Goal: Task Accomplishment & Management: Complete application form

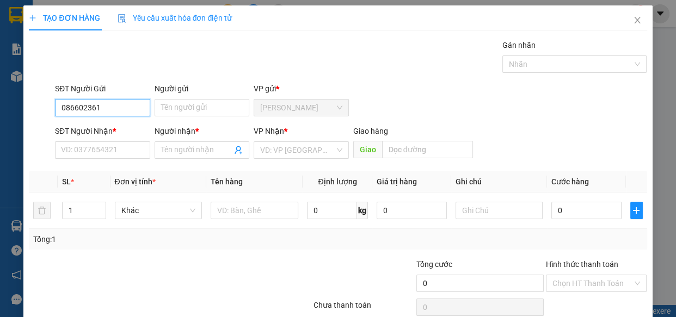
type input "0866023615"
click at [89, 129] on div "0866023615 - VÂN" at bounding box center [101, 130] width 81 height 12
type input "VÂN"
type input "0981540000"
type input "TOÀN"
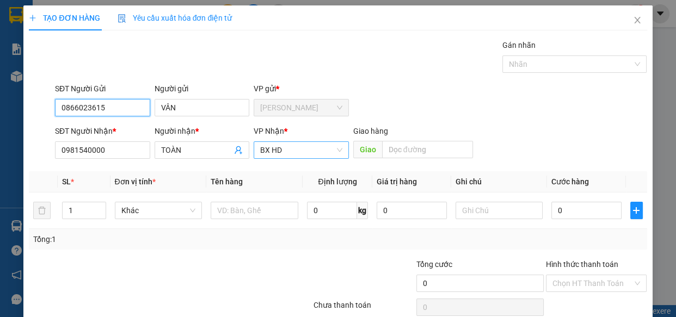
type input "180.000"
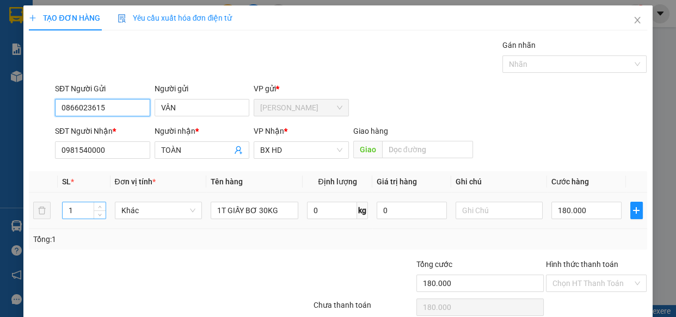
type input "0866023615"
drag, startPoint x: 74, startPoint y: 207, endPoint x: 97, endPoint y: 195, distance: 26.8
click at [40, 199] on tr "1 Khác 1T GIẤY BƠ 30KG 0 kg 0 180.000" at bounding box center [338, 211] width 618 height 36
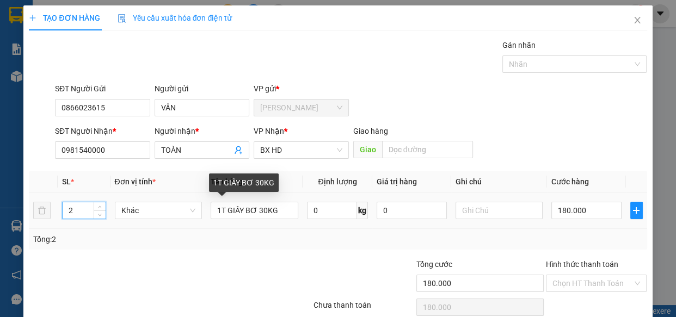
type input "2"
drag, startPoint x: 254, startPoint y: 220, endPoint x: 218, endPoint y: 225, distance: 35.8
click at [227, 224] on td "1T GIẤY BƠ 30KG" at bounding box center [254, 211] width 96 height 36
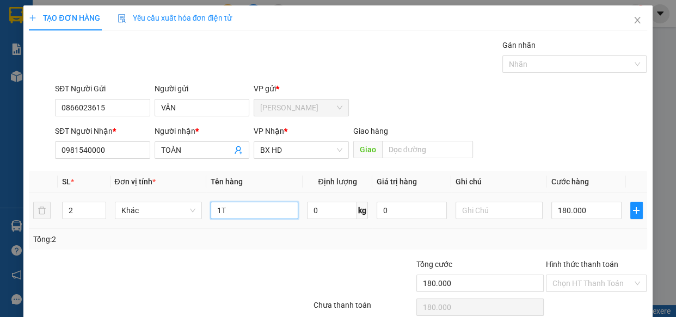
type input "1"
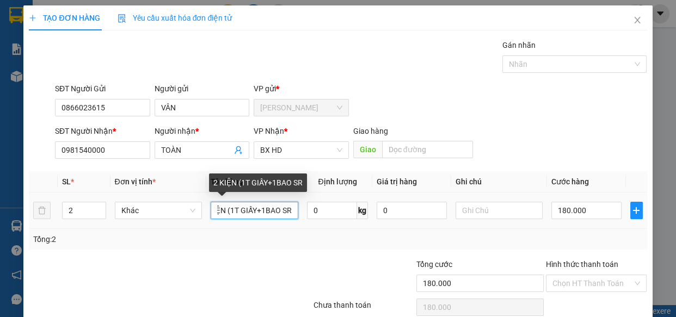
click at [222, 213] on input "2 KIỆN (1T GIẤY+1BAO SR" at bounding box center [255, 210] width 88 height 17
click at [276, 207] on input "2 KIỆN SR (1T GIẤY+1BAO SR" at bounding box center [255, 210] width 88 height 17
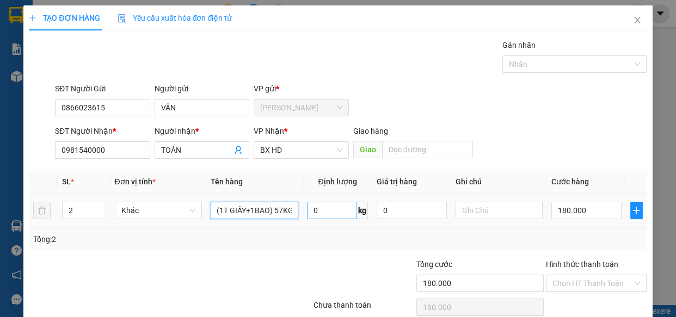
type input "2 KIỆN SR (1T GIẤY+1BAO) 57KG"
click at [332, 216] on input "0" at bounding box center [332, 210] width 50 height 17
type input "57"
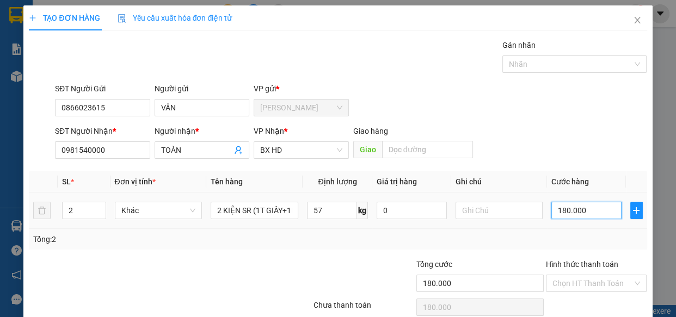
click at [590, 214] on input "180.000" at bounding box center [587, 210] width 70 height 17
type input "4"
type input "44"
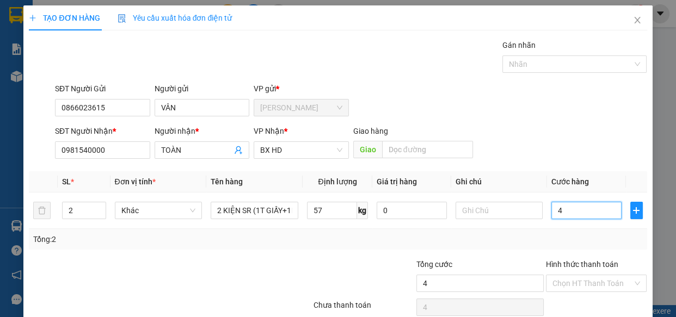
type input "44"
type input "440"
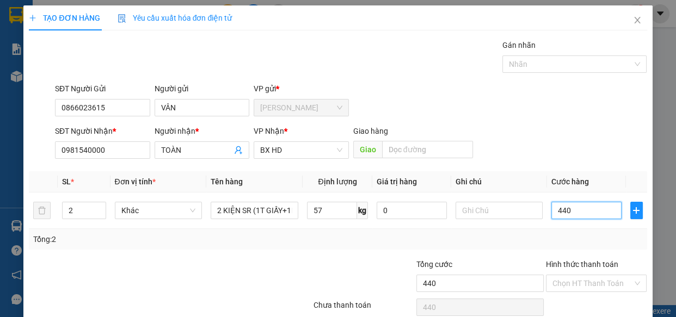
type input "4.400"
type input "44.000"
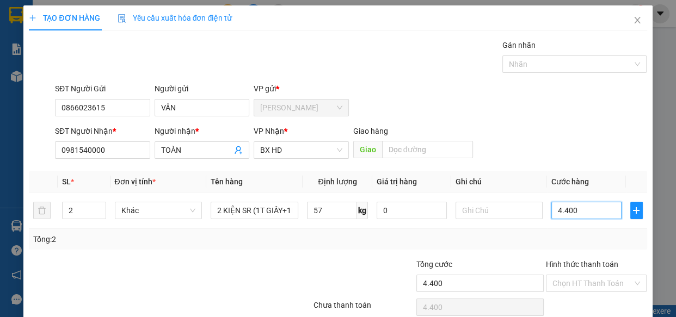
type input "44.000"
type input "440.000"
drag, startPoint x: 496, startPoint y: 213, endPoint x: 479, endPoint y: 213, distance: 16.9
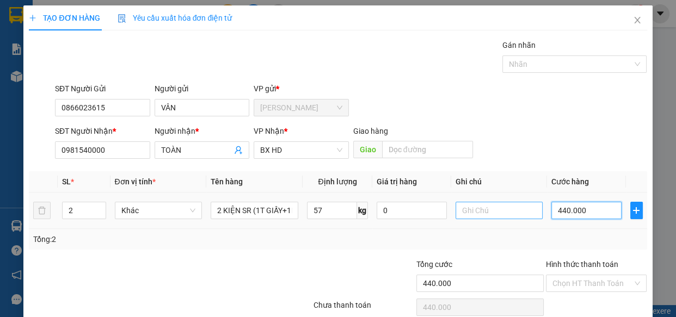
click at [479, 213] on tr "2 Khác 2 KIỆN SR (1T GIẤY+1BAO) 57KG 57 kg 0 440.000" at bounding box center [338, 211] width 618 height 36
type input "4"
type input "45"
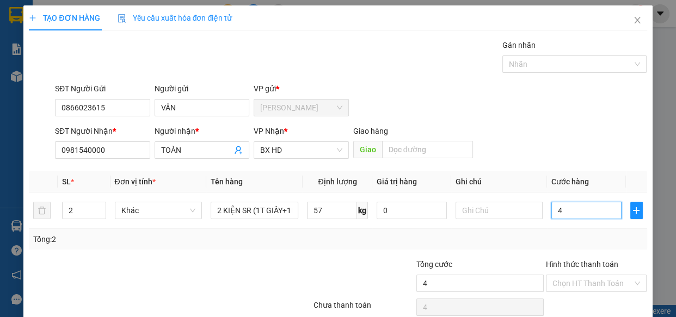
type input "45"
type input "450"
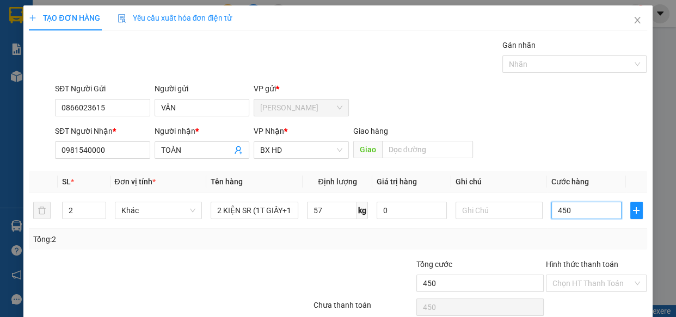
type input "4.500"
type input "45.000"
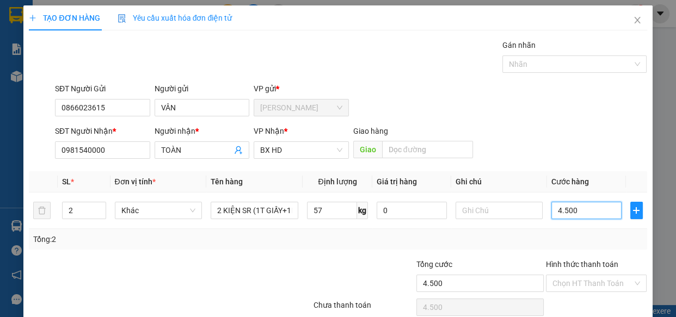
type input "45.000"
type input "450.000"
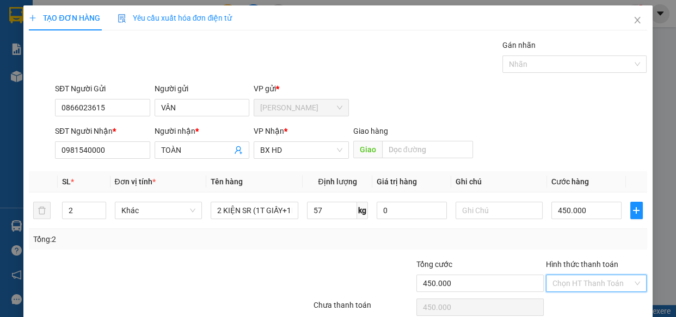
click at [582, 287] on input "Hình thức thanh toán" at bounding box center [593, 284] width 81 height 16
click at [508, 236] on div "Tổng: 2" at bounding box center [337, 240] width 609 height 12
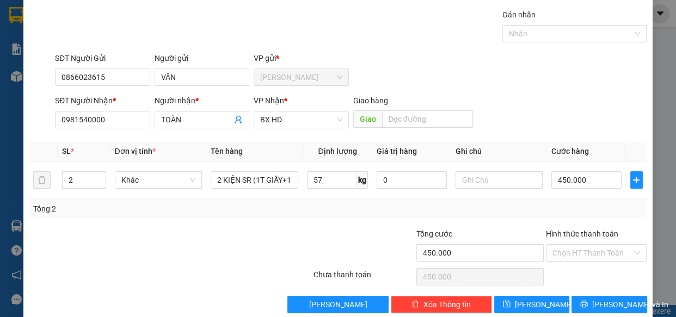
scroll to position [47, 0]
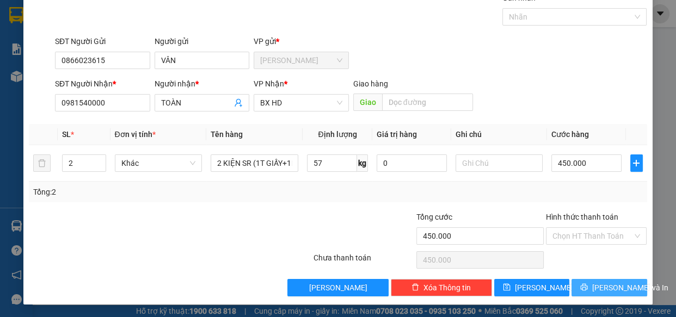
click at [623, 288] on button "[PERSON_NAME] và In" at bounding box center [609, 287] width 75 height 17
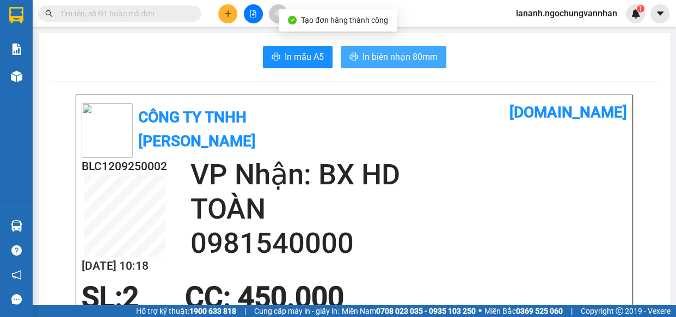
click at [420, 59] on span "In biên nhận 80mm" at bounding box center [400, 57] width 75 height 14
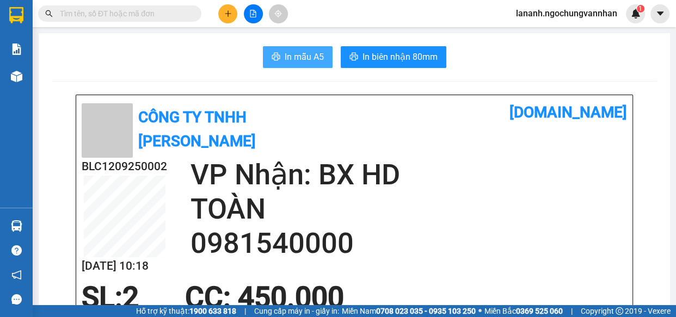
drag, startPoint x: 285, startPoint y: 63, endPoint x: 293, endPoint y: 62, distance: 8.2
click at [286, 63] on span "In mẫu A5" at bounding box center [304, 57] width 39 height 14
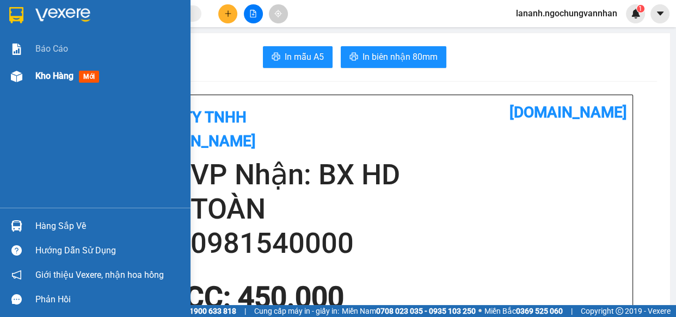
click at [25, 84] on div at bounding box center [16, 76] width 19 height 19
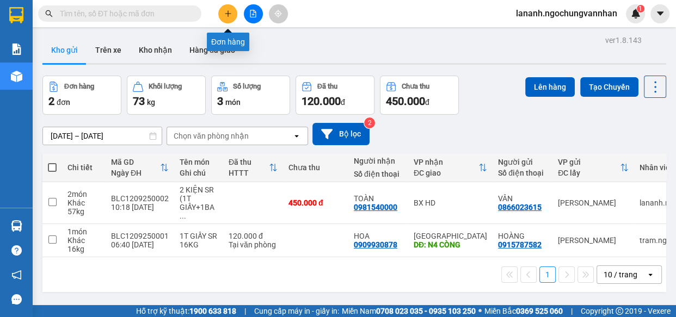
click at [229, 13] on icon "plus" at bounding box center [228, 14] width 8 height 8
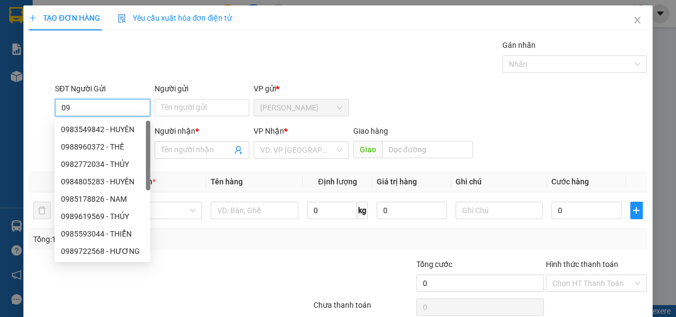
type input "0"
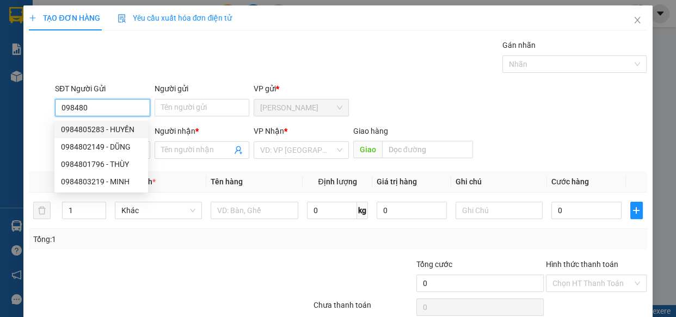
click at [114, 131] on div "0984805283 - HUYỀN" at bounding box center [101, 130] width 81 height 12
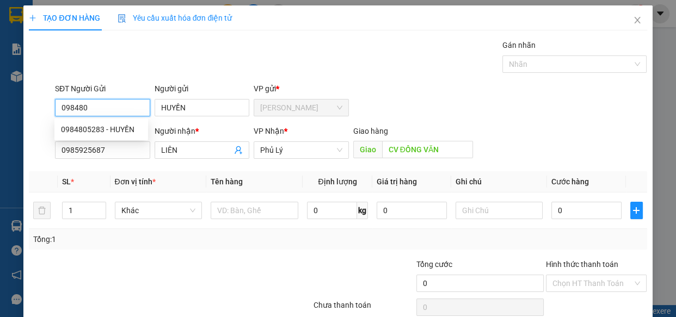
type input "0984805283"
type input "HUYỀN"
type input "0985925687"
type input "LIÊN"
type input "CV ĐỒNG VĂN"
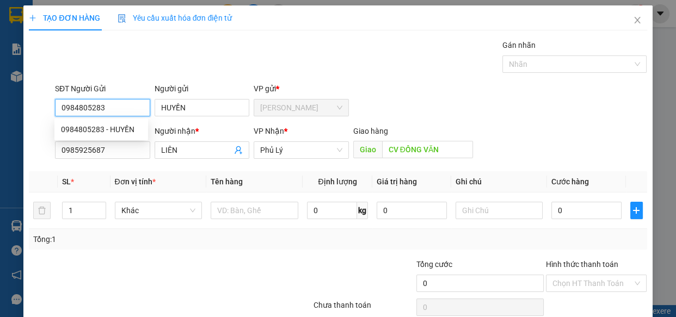
type input "380.000"
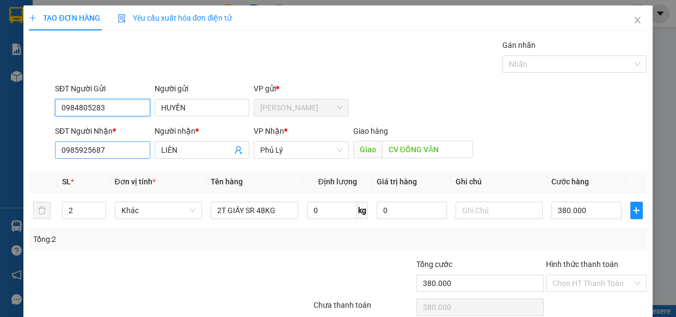
type input "0984805283"
drag, startPoint x: 112, startPoint y: 152, endPoint x: 0, endPoint y: 147, distance: 112.3
click at [0, 147] on div "TẠO ĐƠN HÀNG Yêu cầu xuất hóa đơn điện tử Transit Pickup Surcharge Ids Transit …" at bounding box center [338, 158] width 676 height 317
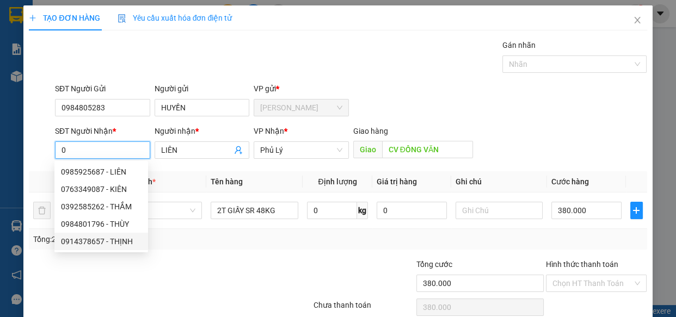
click at [81, 240] on div "0914378657 - THỊNH" at bounding box center [101, 242] width 81 height 12
type input "0914378657"
type input "THỊNH"
type input "200.000"
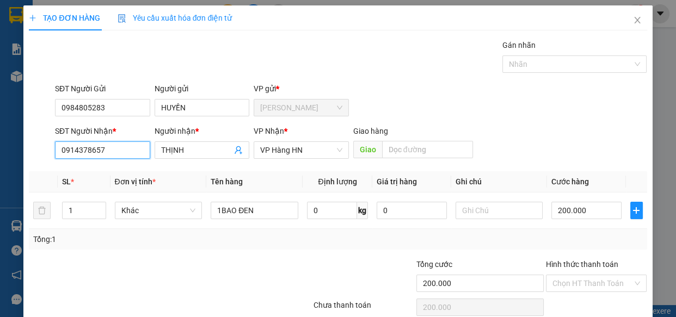
drag, startPoint x: 112, startPoint y: 151, endPoint x: 0, endPoint y: 170, distance: 113.9
click at [0, 170] on div "TẠO ĐƠN HÀNG Yêu cầu xuất hóa đơn điện tử Transit Pickup Surcharge Ids Transit …" at bounding box center [338, 158] width 676 height 317
drag, startPoint x: 305, startPoint y: 154, endPoint x: 205, endPoint y: 156, distance: 99.7
click at [209, 156] on div "SĐT Người Nhận * 0355106427 0355106427 Người nhận * THỊNH VP Nhận * VP Hàng HN …" at bounding box center [351, 144] width 597 height 38
click at [302, 150] on span "VP Hàng HN" at bounding box center [301, 150] width 82 height 16
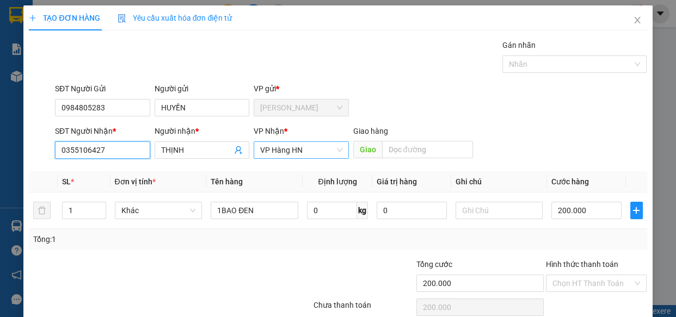
type input "0355106427"
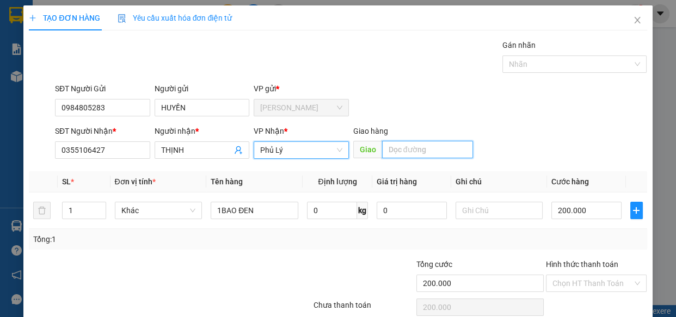
click at [401, 148] on input "text" at bounding box center [427, 149] width 91 height 17
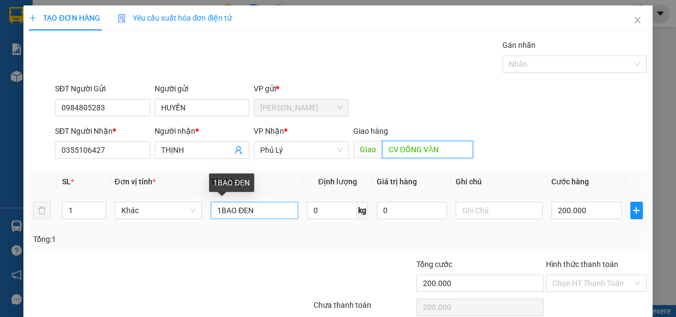
type input "CV ĐỒNG VĂN"
click at [38, 202] on tr "1 Khác 1BAO ĐEN 0 kg 0 200.000" at bounding box center [338, 211] width 618 height 36
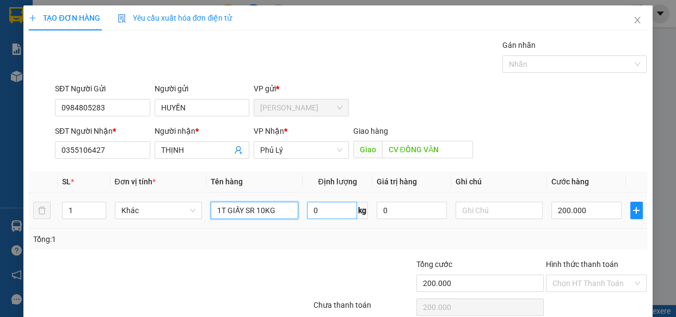
type input "1T GIẤY SR 10KG"
click at [322, 209] on input "0" at bounding box center [332, 210] width 50 height 17
type input "10"
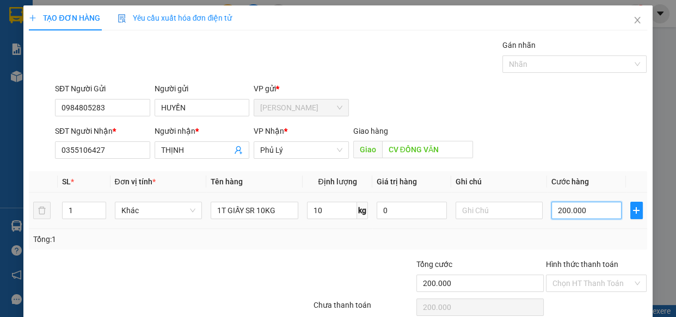
click at [580, 214] on input "200.000" at bounding box center [587, 210] width 70 height 17
type input "1"
type input "12"
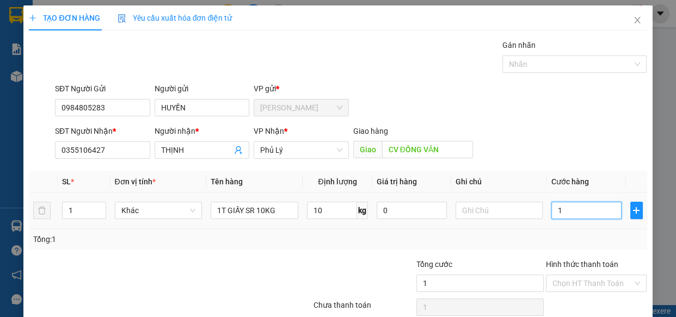
type input "12"
type input "120"
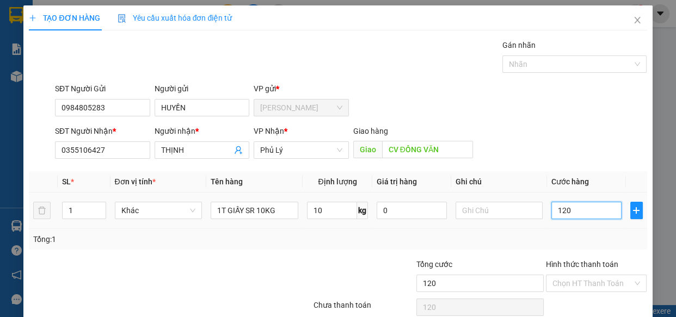
type input "1.200"
type input "12.000"
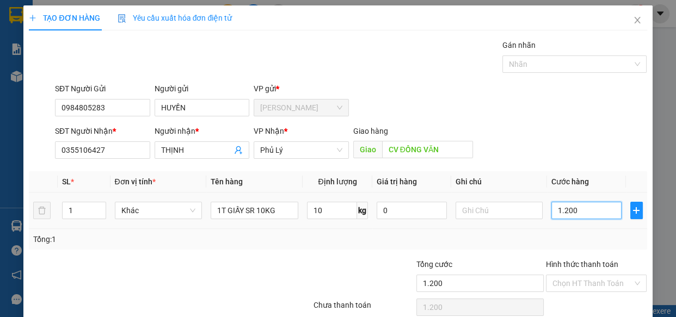
type input "12.000"
type input "120.000"
click at [553, 285] on input "Hình thức thanh toán" at bounding box center [593, 284] width 81 height 16
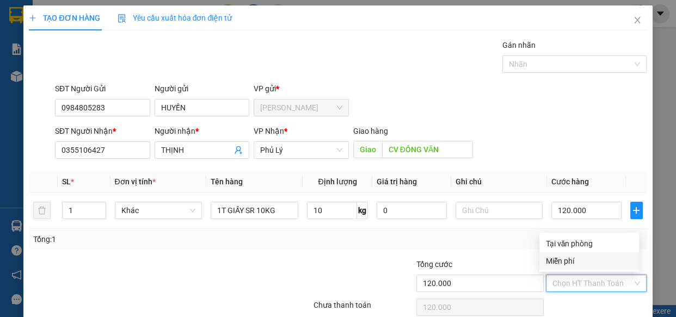
click at [575, 245] on div "Tại văn phòng" at bounding box center [589, 244] width 87 height 12
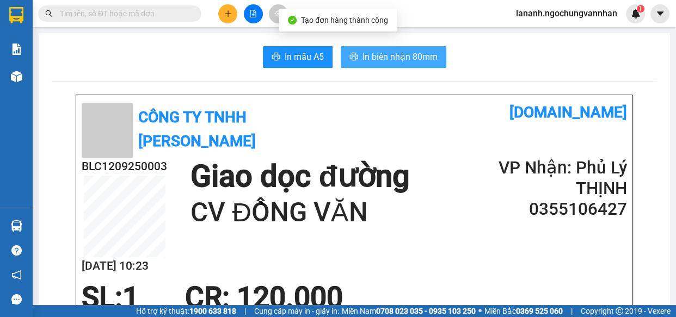
click at [381, 59] on span "In biên nhận 80mm" at bounding box center [400, 57] width 75 height 14
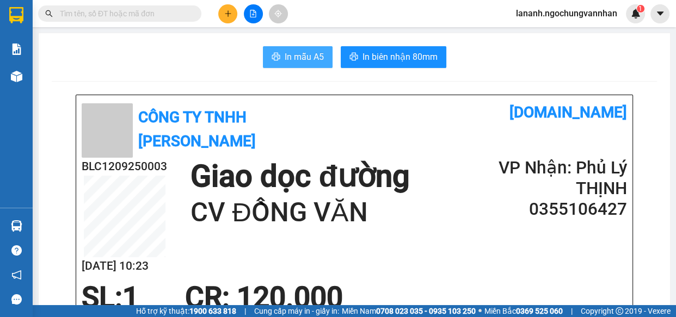
click at [307, 62] on span "In mẫu A5" at bounding box center [304, 57] width 39 height 14
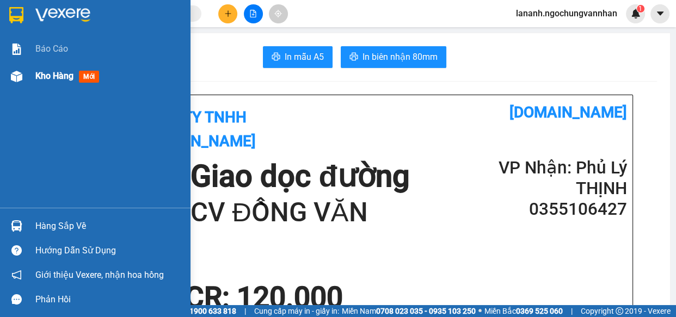
click at [71, 84] on div "Kho hàng mới" at bounding box center [108, 76] width 147 height 27
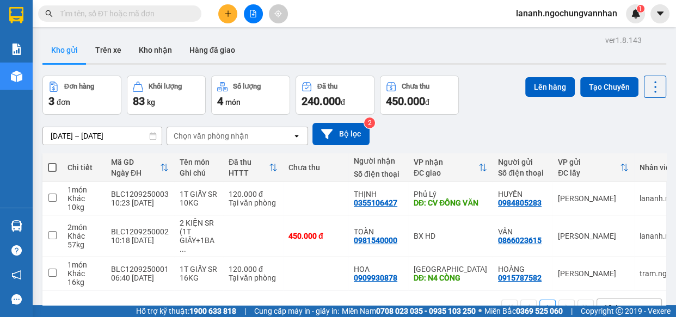
click at [470, 111] on div "Đơn hàng 3 đơn Khối lượng 83 kg Số lượng 4 món Đã thu 240.000 đ Chưa thu 450.00…" at bounding box center [354, 95] width 624 height 39
